Goal: Communication & Community: Ask a question

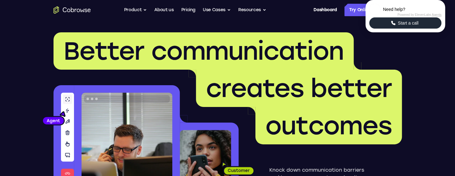
click at [406, 26] on span "Start a call" at bounding box center [408, 23] width 24 height 6
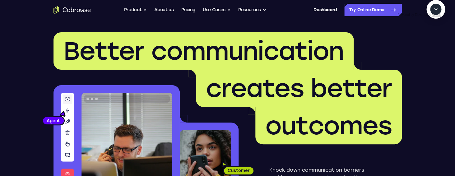
click at [432, 44] on textarea "Text message input" at bounding box center [440, 37] width 16 height 11
type textarea "add a team member"
click at [432, 44] on textarea "Text message input" at bounding box center [440, 37] width 16 height 11
type textarea "Yes please"
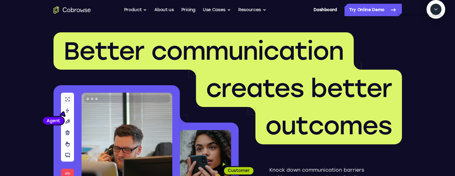
click at [432, 44] on textarea "Text message input" at bounding box center [440, 37] width 16 height 11
type textarea "Try again?"
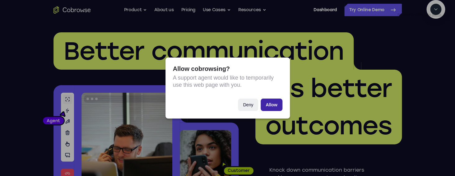
click at [272, 74] on button "Allow" at bounding box center [271, 105] width 21 height 12
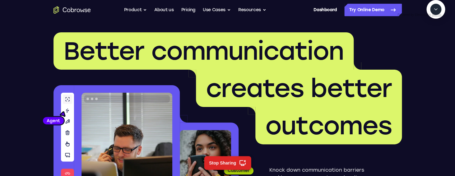
scroll to position [93, 0]
click at [432, 44] on textarea "Text message input" at bounding box center [440, 37] width 16 height 11
type textarea "yes"
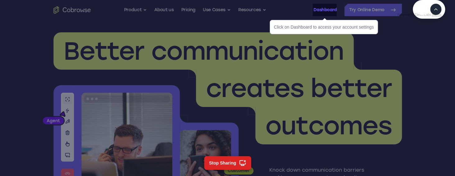
click at [331, 13] on link "Dashboard" at bounding box center [325, 10] width 23 height 12
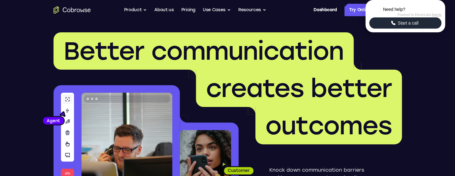
click at [412, 26] on span "Start a call" at bounding box center [408, 23] width 24 height 6
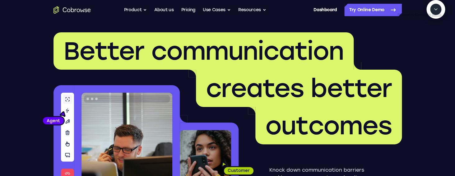
click at [432, 44] on textarea "Text message input" at bounding box center [440, 37] width 16 height 11
type textarea "add a team member"
click at [432, 44] on textarea "Text message input" at bounding box center [440, 37] width 16 height 11
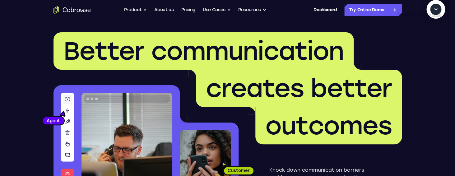
click at [432, 44] on textarea "Text message input" at bounding box center [440, 37] width 16 height 11
type textarea "sure"
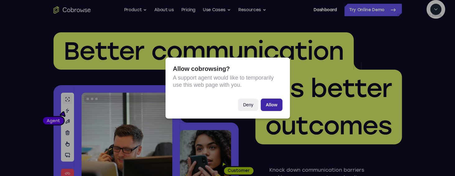
click at [276, 104] on button "Allow" at bounding box center [271, 105] width 21 height 12
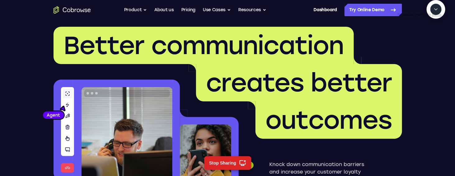
scroll to position [0, 0]
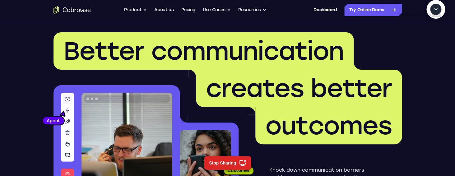
click at [432, 44] on textarea "Text message input" at bounding box center [440, 37] width 16 height 11
type textarea "yes"
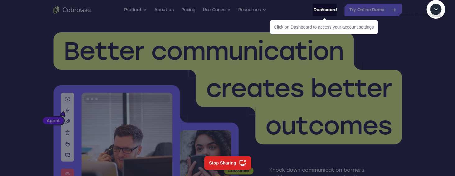
scroll to position [124, 0]
click at [331, 10] on link "Dashboard" at bounding box center [325, 10] width 23 height 12
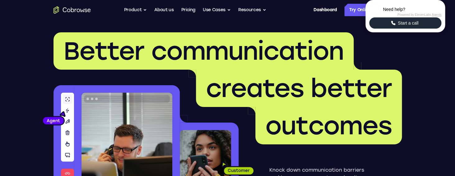
click at [392, 26] on icon "Start a call" at bounding box center [394, 23] width 6 height 6
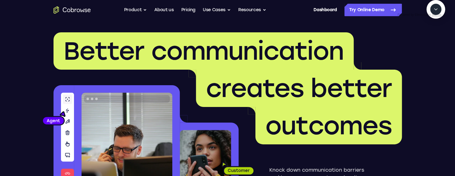
click at [432, 44] on textarea "Text message input" at bounding box center [440, 37] width 16 height 11
type textarea "add a team member"
type textarea "yes please"
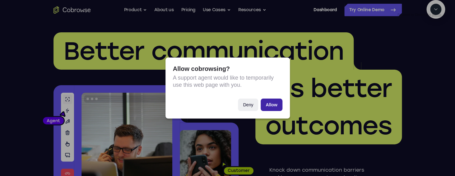
click at [277, 102] on button "Allow" at bounding box center [271, 105] width 21 height 12
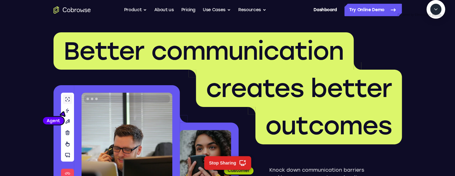
scroll to position [73, 0]
click at [432, 44] on textarea "Text message input" at bounding box center [440, 37] width 16 height 11
type textarea "end session"
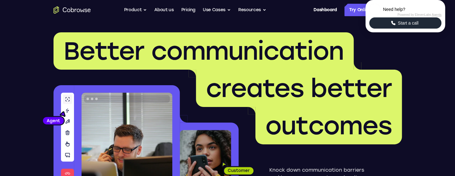
click at [400, 26] on span "Start a call" at bounding box center [408, 23] width 24 height 6
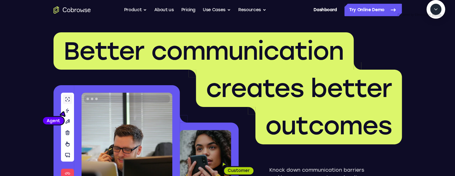
click at [432, 44] on textarea "Text message input" at bounding box center [440, 37] width 16 height 11
type textarea "add a team member"
click at [432, 44] on textarea "Text message input" at bounding box center [440, 37] width 16 height 11
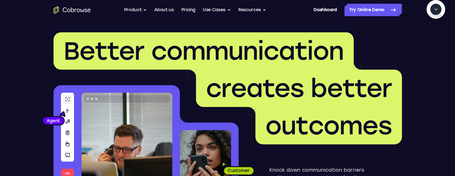
type textarea "try again"
click at [432, 44] on textarea "Text message input" at bounding box center [440, 37] width 16 height 11
type textarea "try again?"
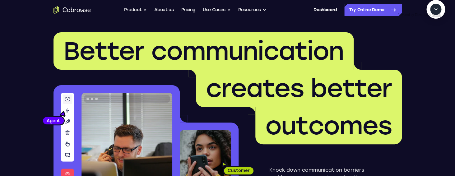
click at [432, 44] on textarea "Text message input" at bounding box center [440, 37] width 16 height 11
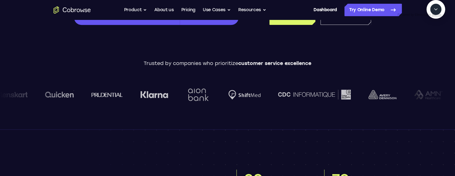
click at [432, 44] on textarea "Text message input" at bounding box center [440, 37] width 16 height 11
type textarea "Huh? I want to add a team member"
type textarea "yes"
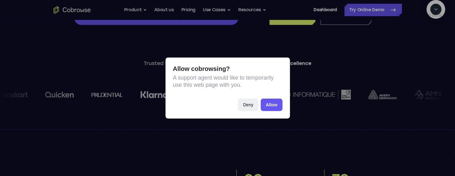
scroll to position [175, 0]
click at [275, 108] on button "Allow" at bounding box center [271, 105] width 21 height 12
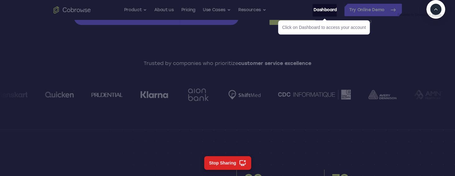
scroll to position [0, 0]
click at [327, 10] on link "Dashboard" at bounding box center [325, 10] width 23 height 12
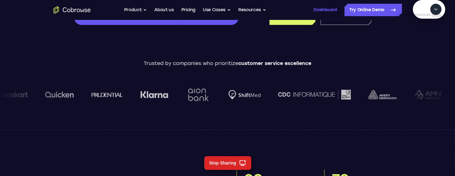
scroll to position [242, 0]
